Goal: Information Seeking & Learning: Learn about a topic

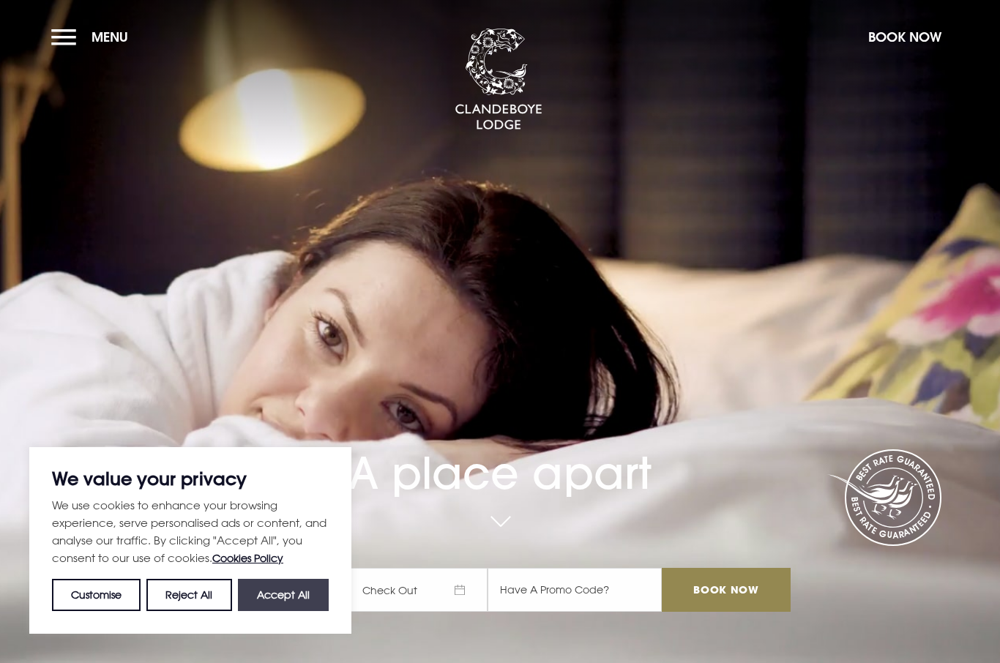
click at [302, 595] on button "Accept All" at bounding box center [283, 595] width 91 height 32
checkbox input "true"
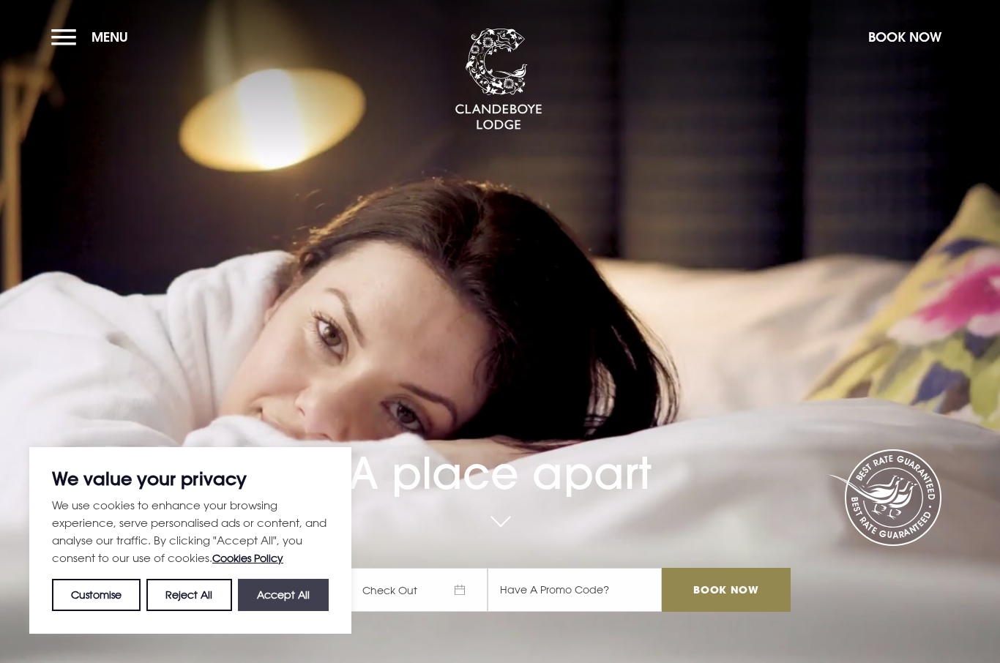
checkbox input "true"
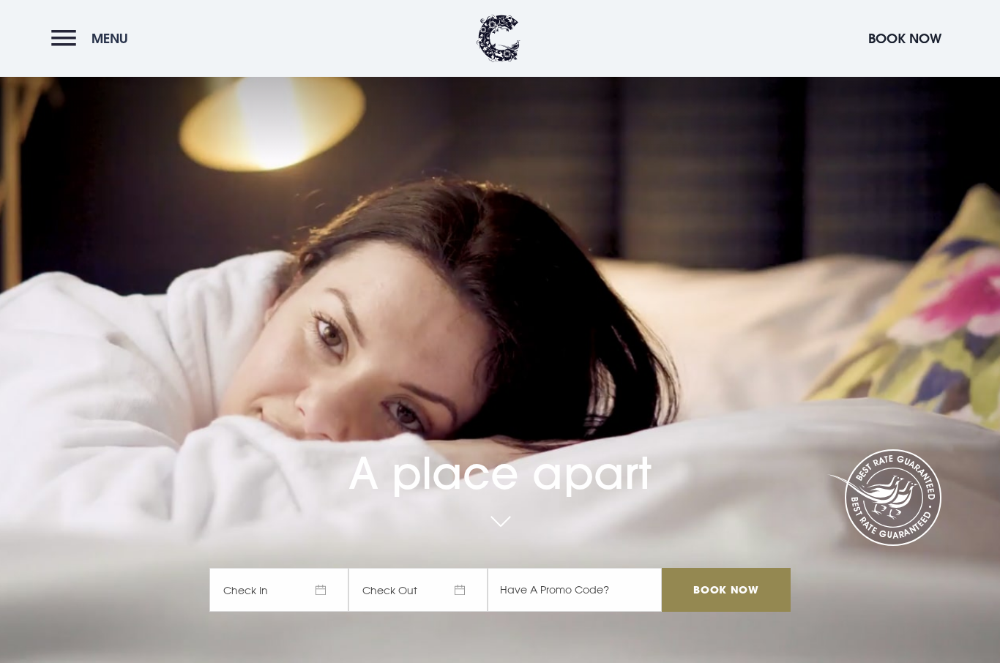
click at [80, 42] on button "Menu" at bounding box center [93, 38] width 84 height 31
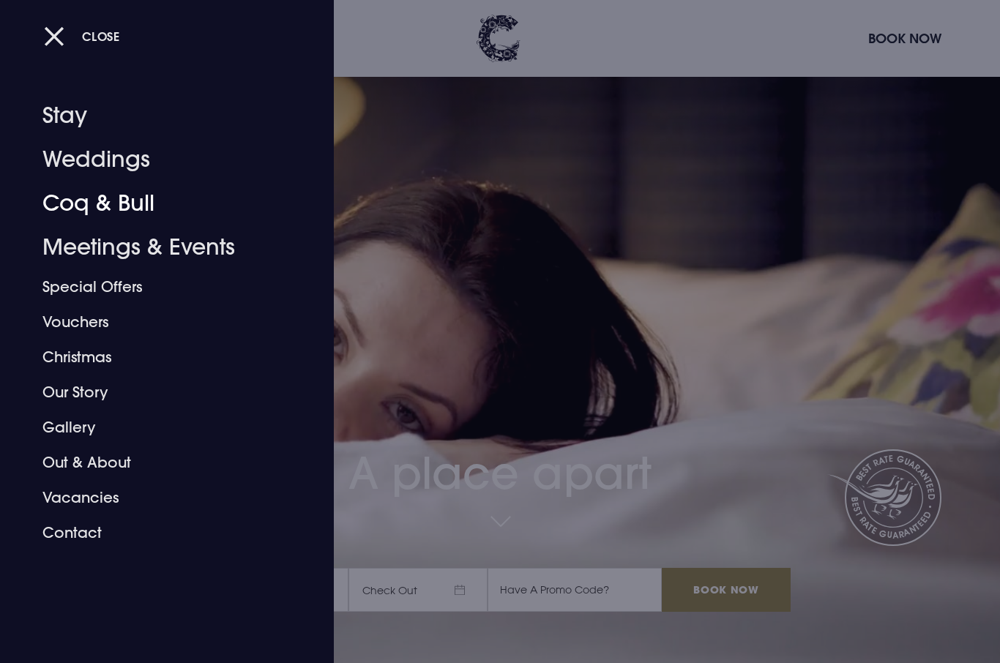
click at [135, 214] on link "Coq & Bull" at bounding box center [157, 203] width 231 height 44
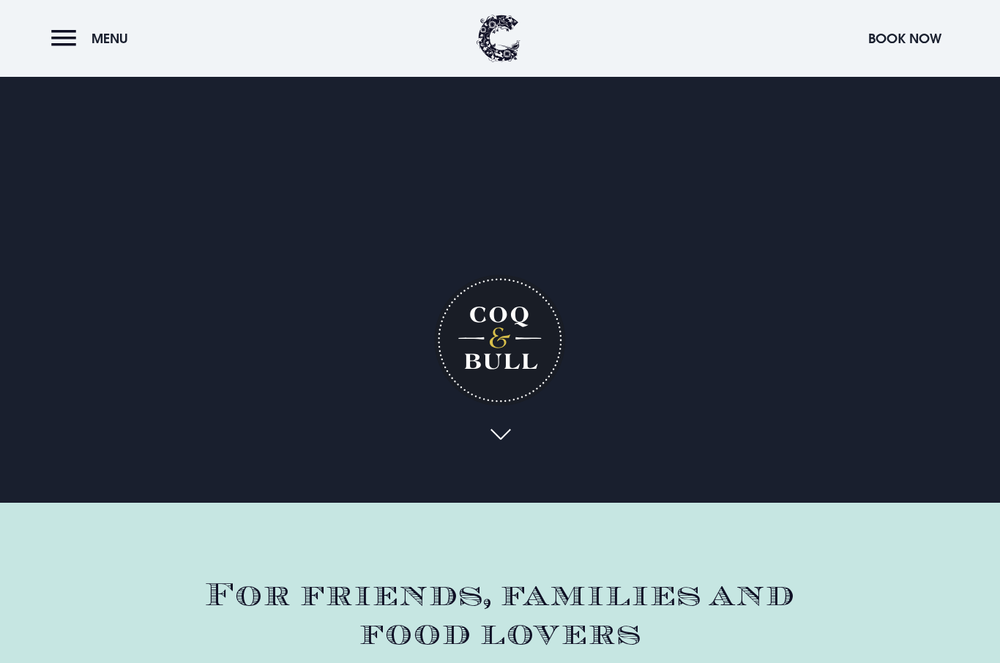
scroll to position [162, 0]
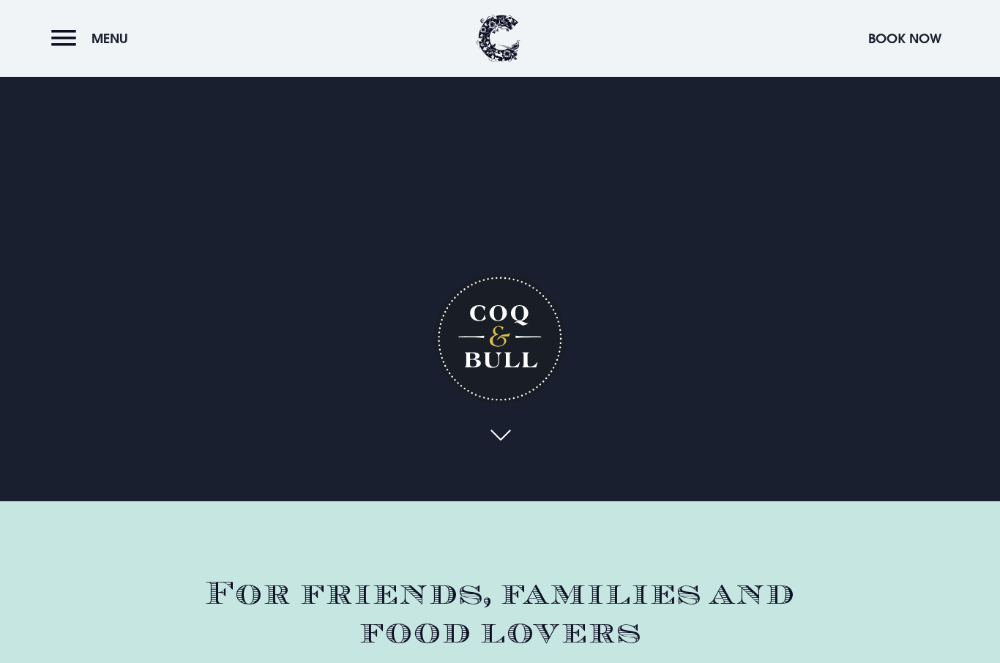
click at [501, 468] on div "Coq & Bull" at bounding box center [499, 198] width 205 height 564
click at [495, 452] on link at bounding box center [500, 436] width 34 height 32
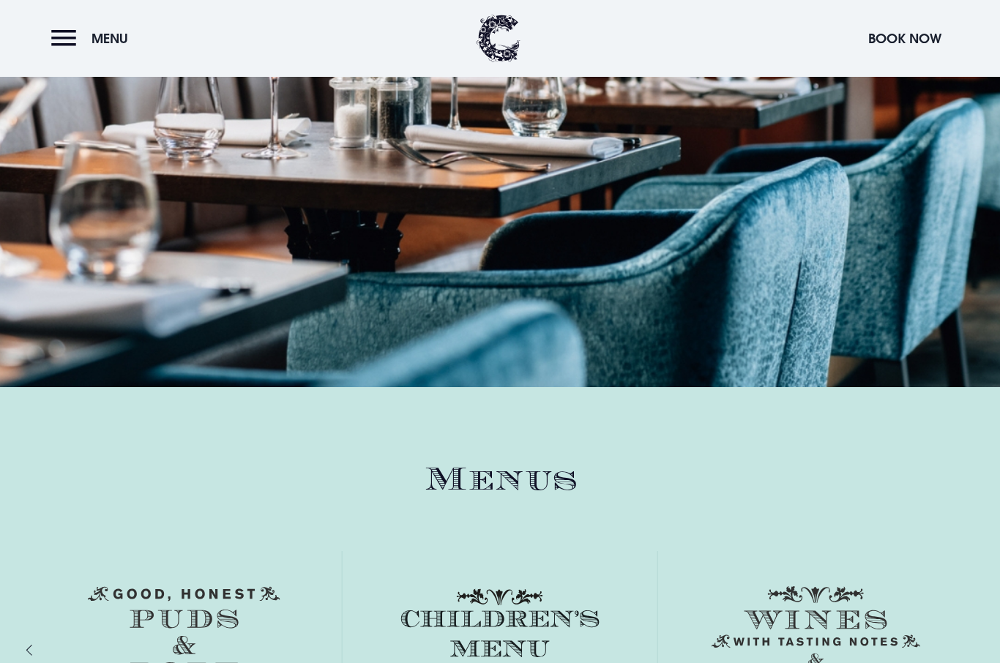
scroll to position [1780, 0]
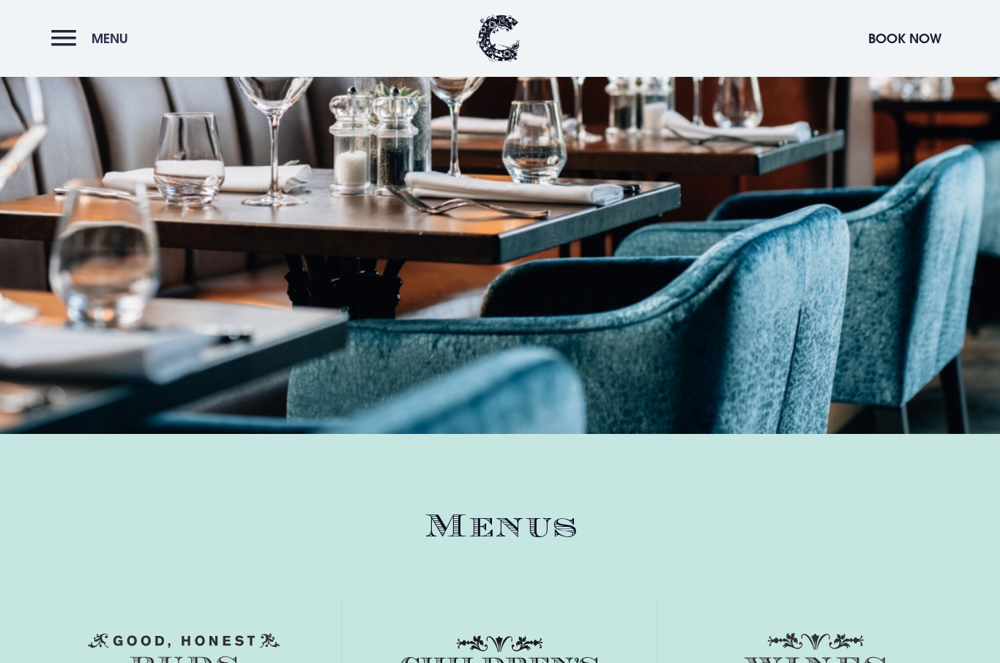
click at [66, 49] on button "Menu" at bounding box center [93, 38] width 84 height 31
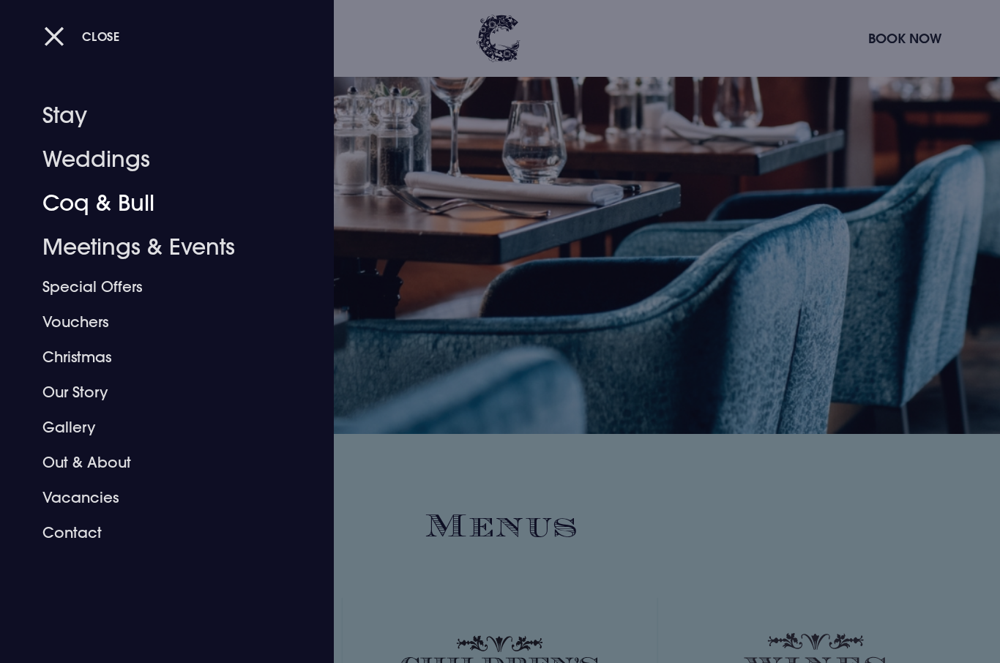
click at [112, 191] on link "Coq & Bull" at bounding box center [157, 203] width 231 height 44
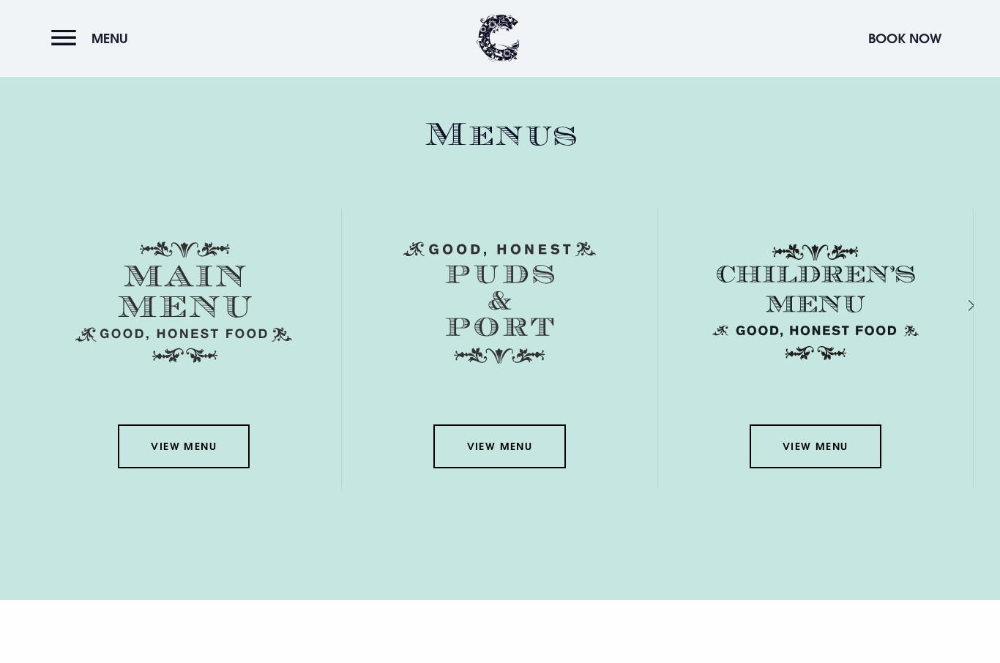
scroll to position [2172, 0]
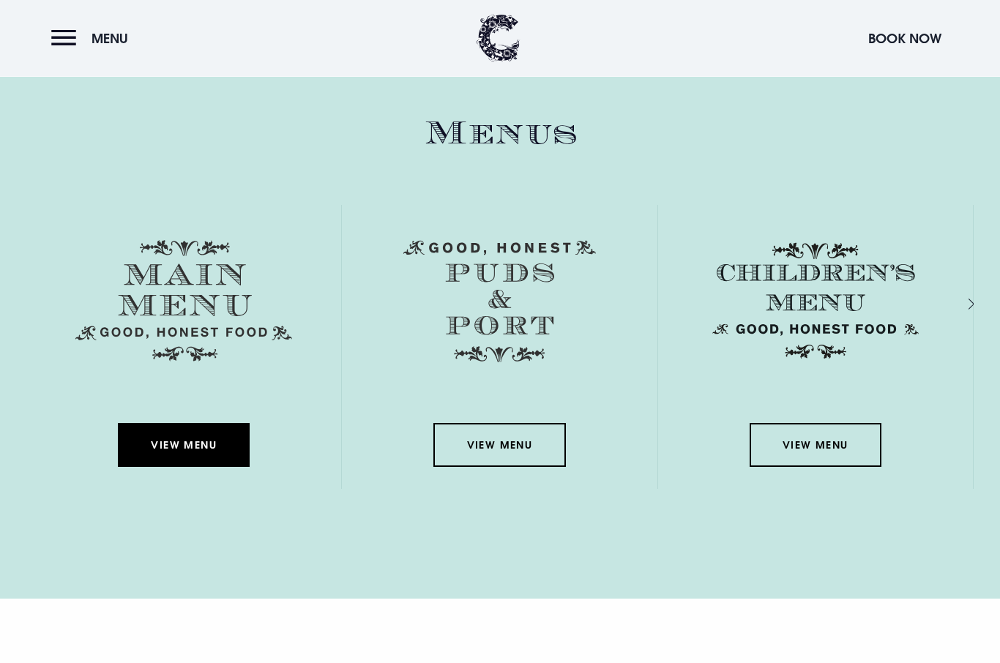
click at [173, 468] on link "View Menu" at bounding box center [184, 446] width 132 height 44
